Goal: Transaction & Acquisition: Download file/media

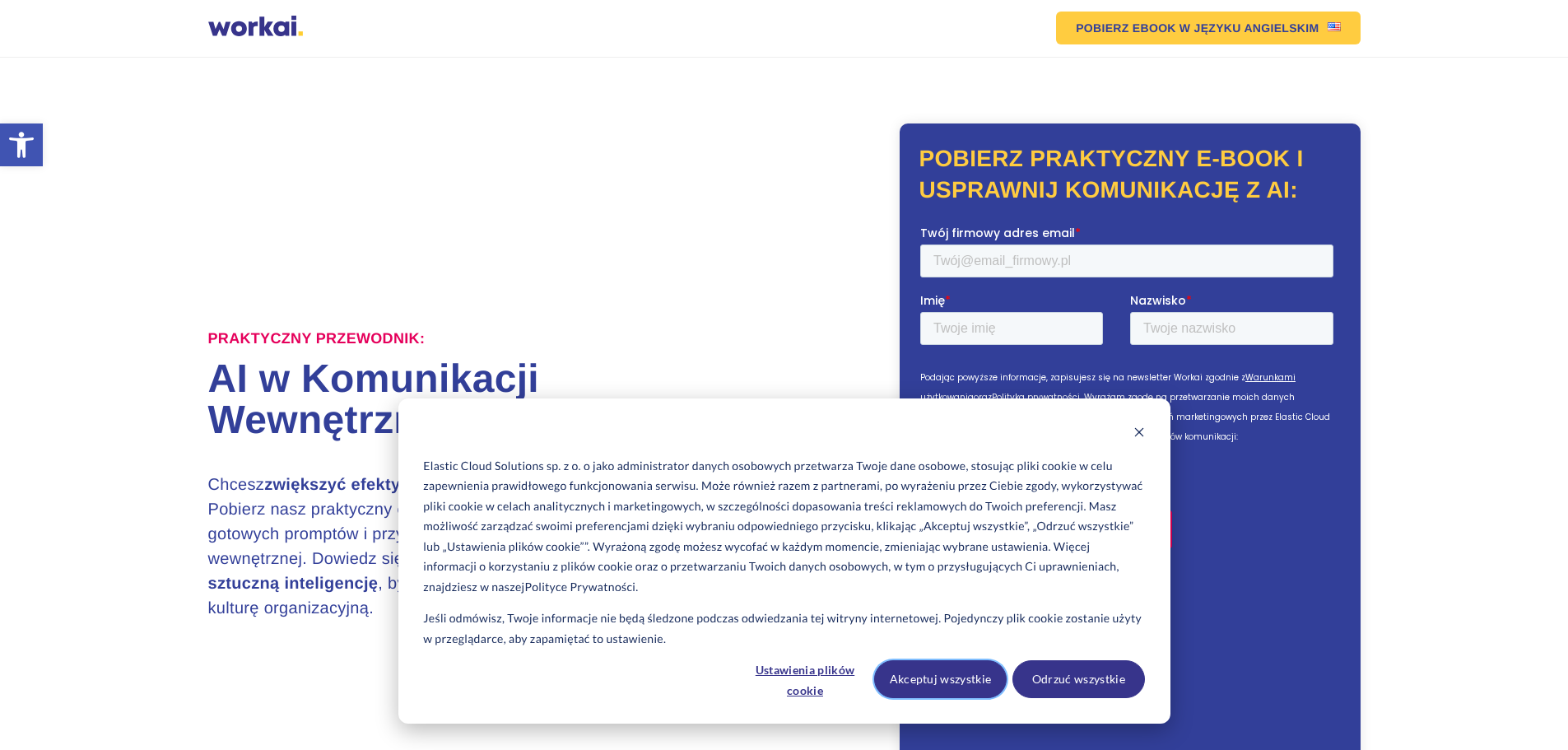
click at [947, 683] on button "Akceptuj wszystkie" at bounding box center [940, 679] width 133 height 38
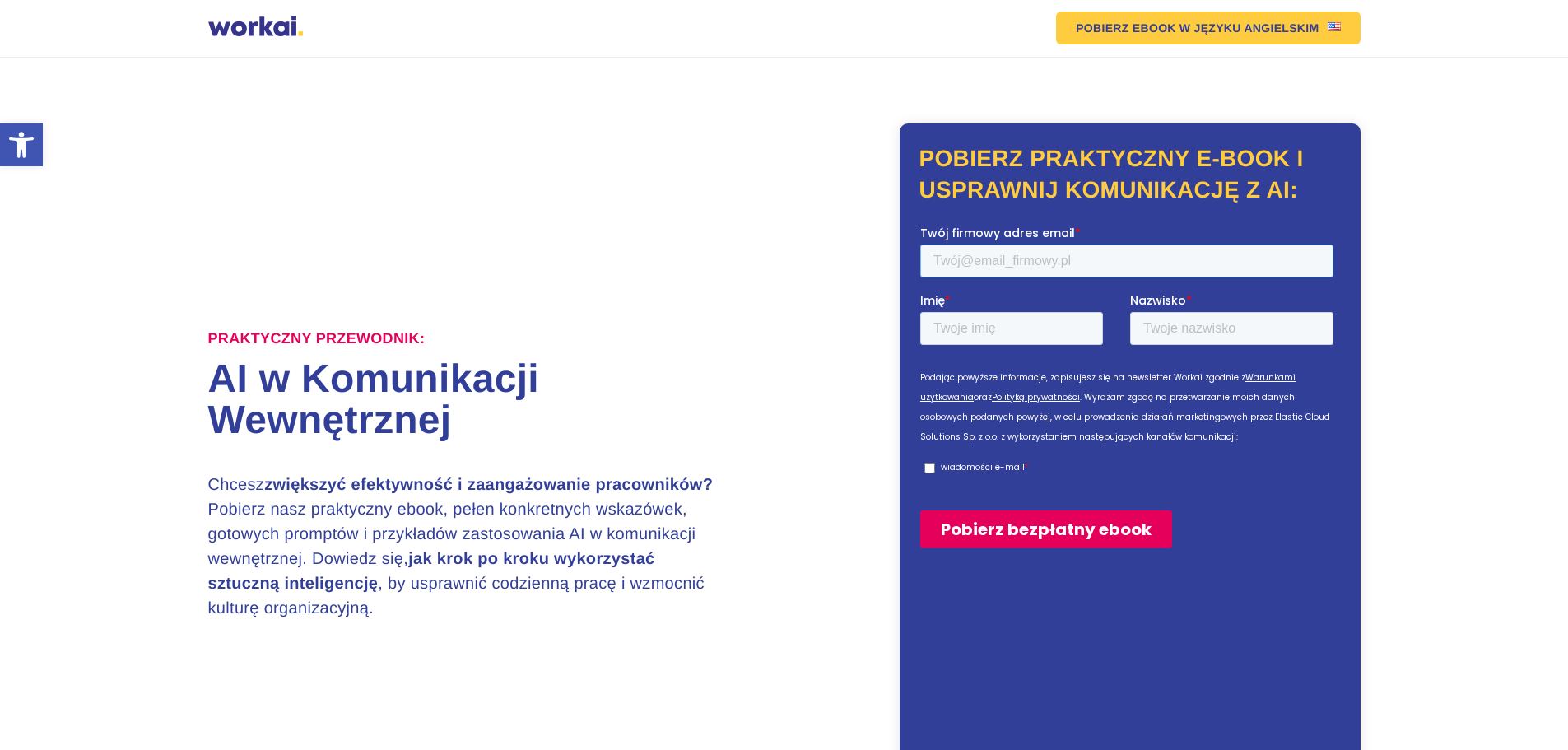
click at [1011, 253] on input "Twój firmowy adres email *" at bounding box center [1126, 260] width 413 height 33
type input "agata.kloch@kantar.com"
click at [1068, 326] on input "Imię *" at bounding box center [1011, 328] width 183 height 33
type input "AGATA"
type input "KLOCH"
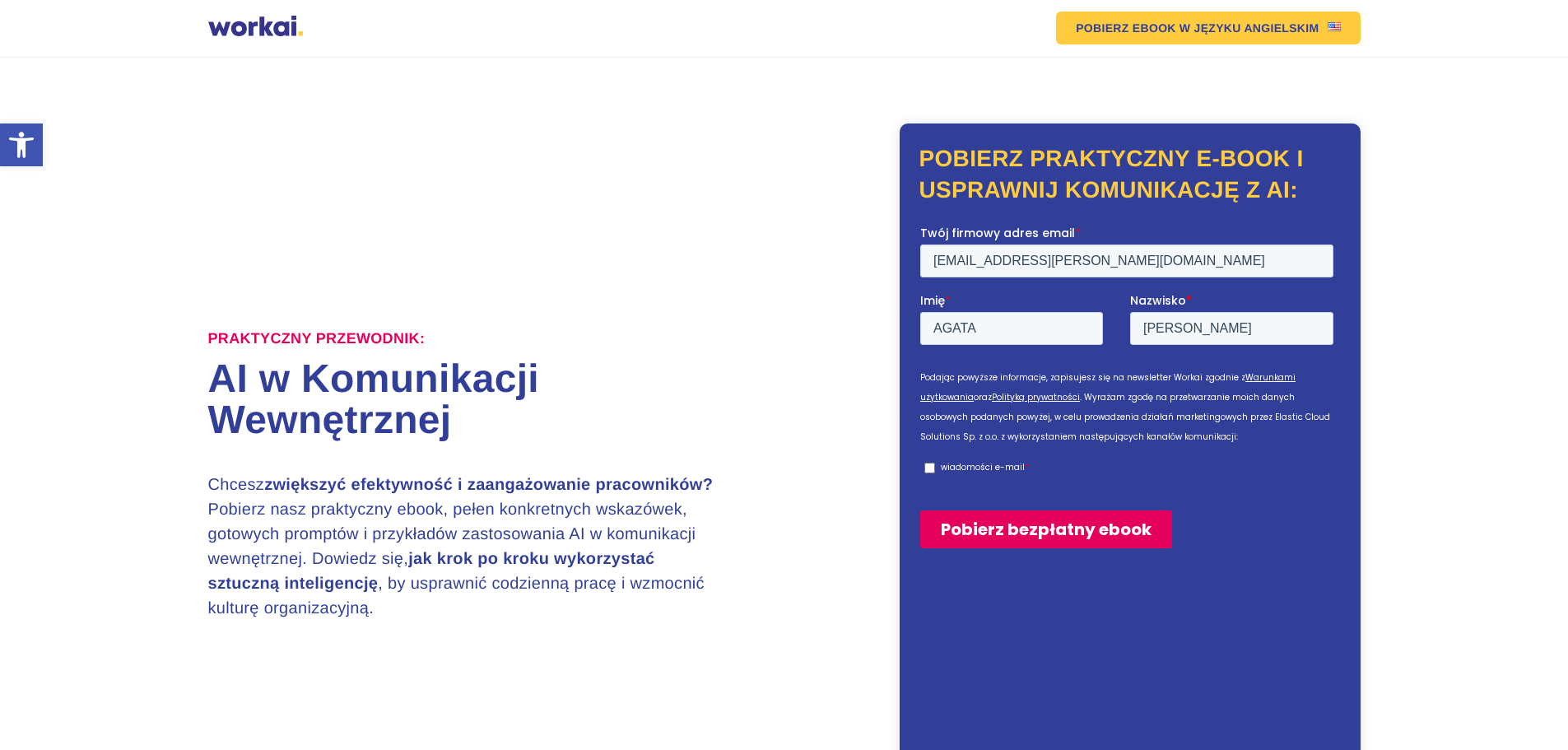
click at [934, 470] on label "wiadomości e-mail *" at bounding box center [1128, 467] width 409 height 14
click at [934, 470] on input "wiadomości e-mail *" at bounding box center [929, 468] width 11 height 11
checkbox input "true"
click at [974, 534] on input "Pobierz bezpłatny ebook" at bounding box center [1045, 528] width 251 height 38
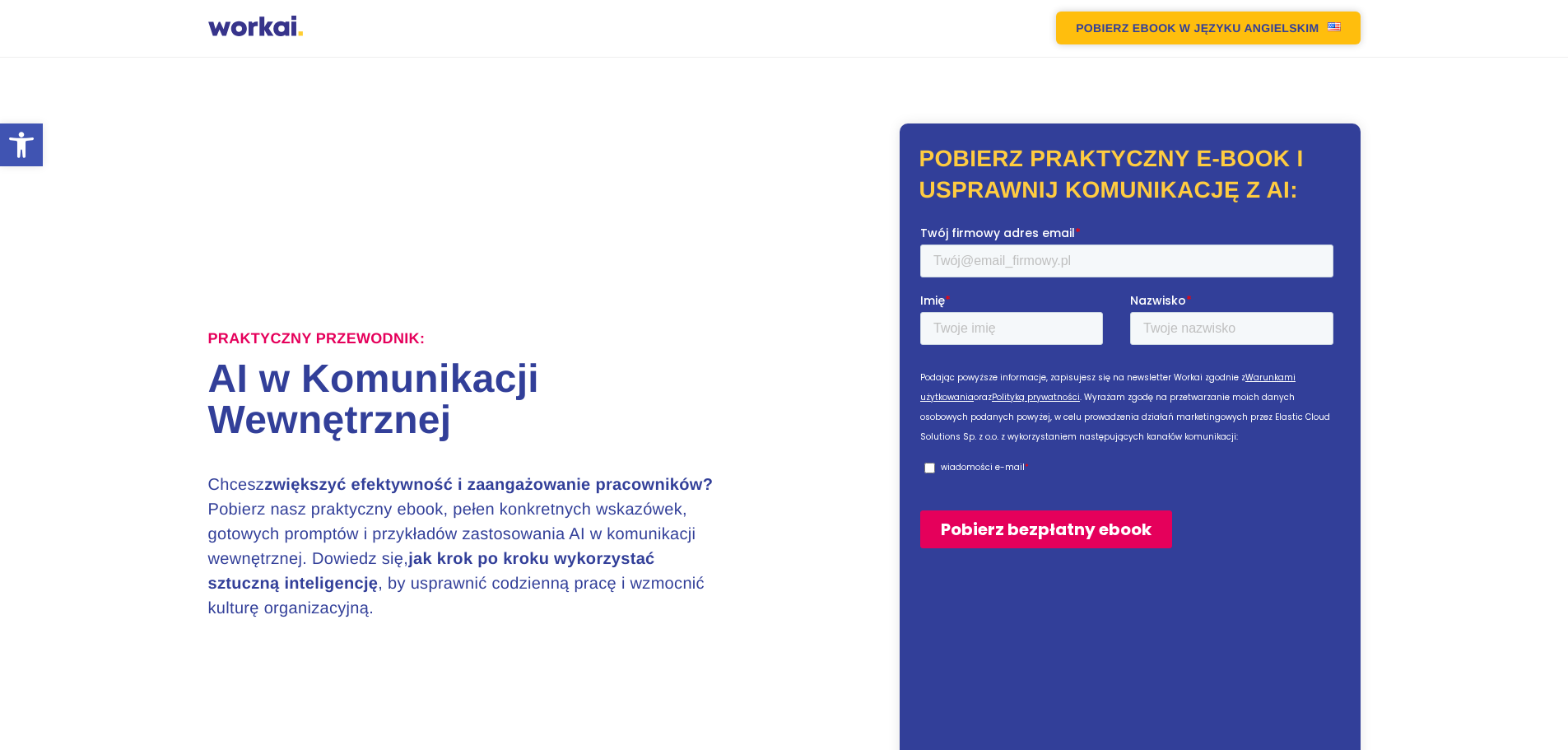
click at [1129, 25] on em "POBIERZ EBOOK" at bounding box center [1125, 28] width 100 height 12
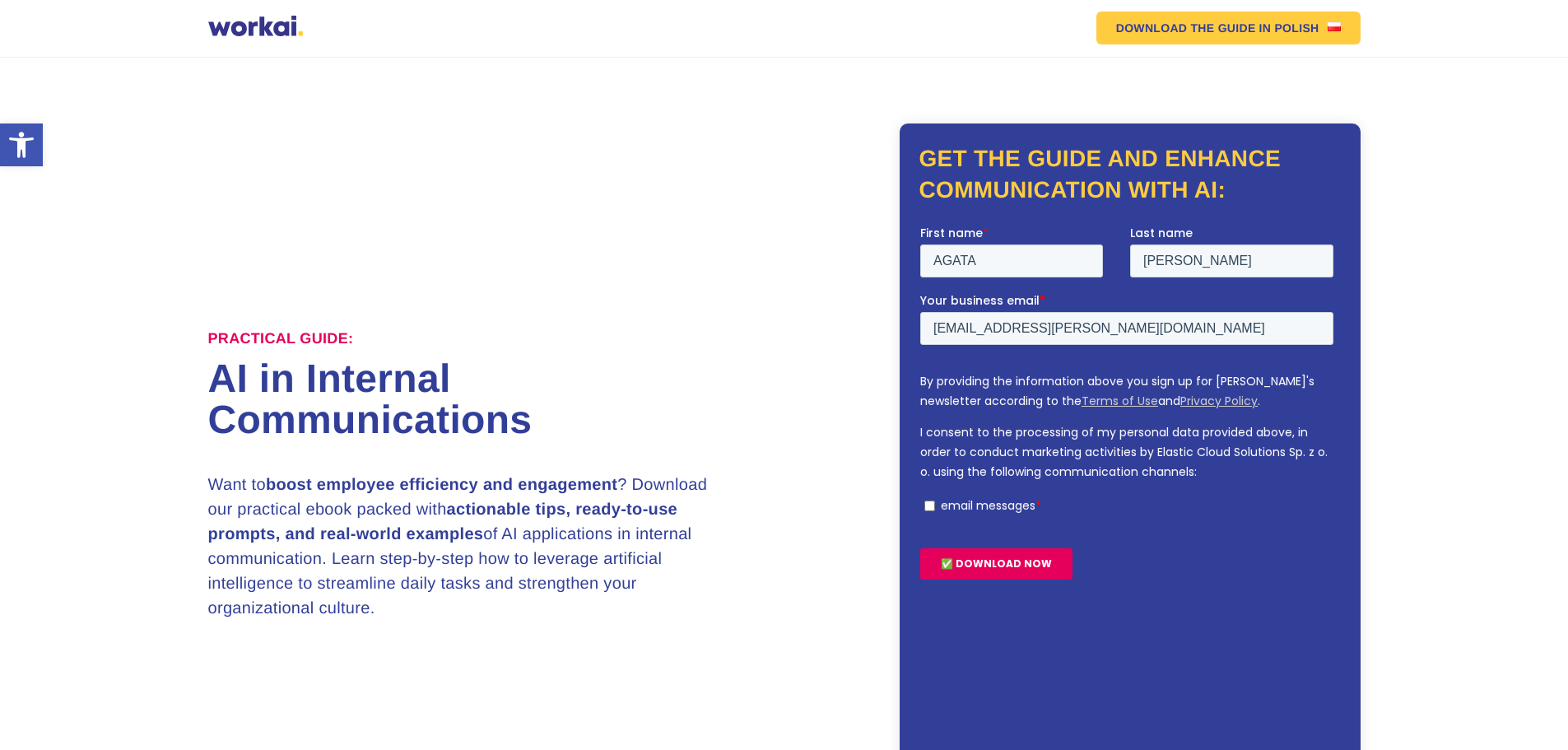
drag, startPoint x: 930, startPoint y: 507, endPoint x: 956, endPoint y: 540, distance: 42.0
click at [930, 506] on input "email messages *" at bounding box center [929, 505] width 11 height 11
checkbox input "true"
click at [969, 566] on input "✅ DOWNLOAD NOW" at bounding box center [996, 563] width 152 height 32
